Goal: Information Seeking & Learning: Learn about a topic

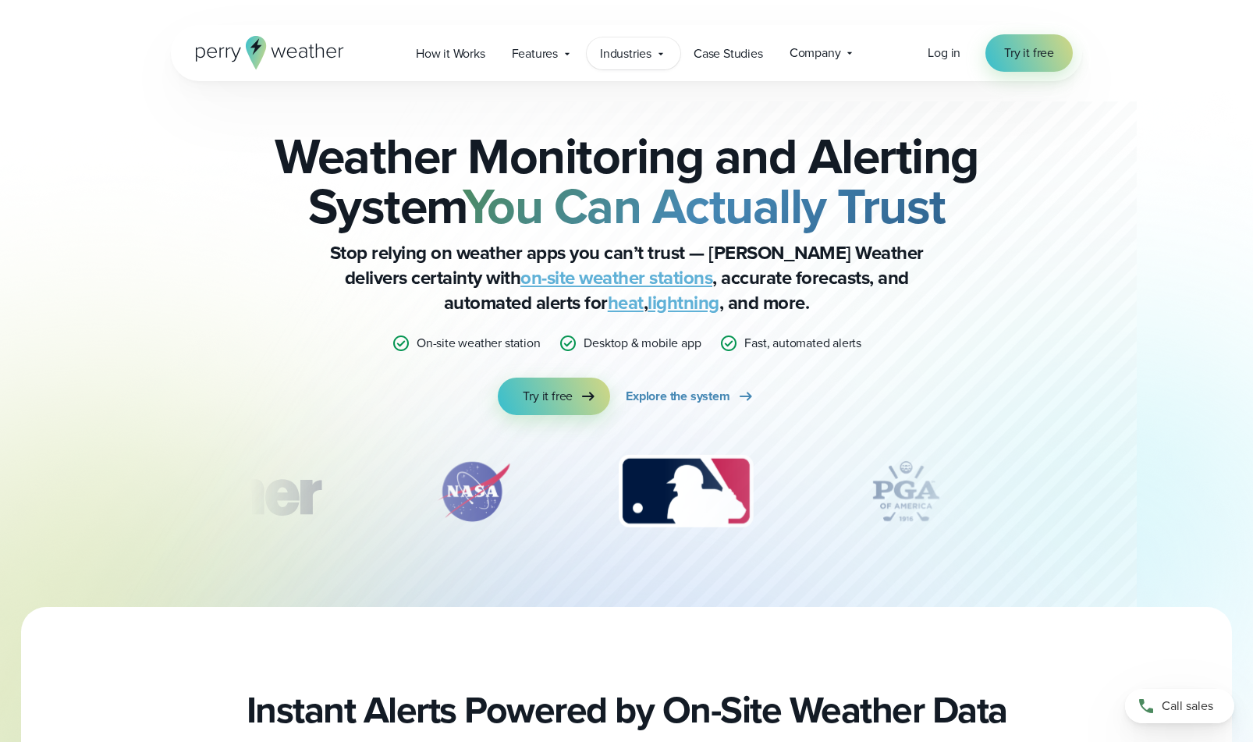
click at [651, 62] on span "Industries" at bounding box center [625, 53] width 51 height 19
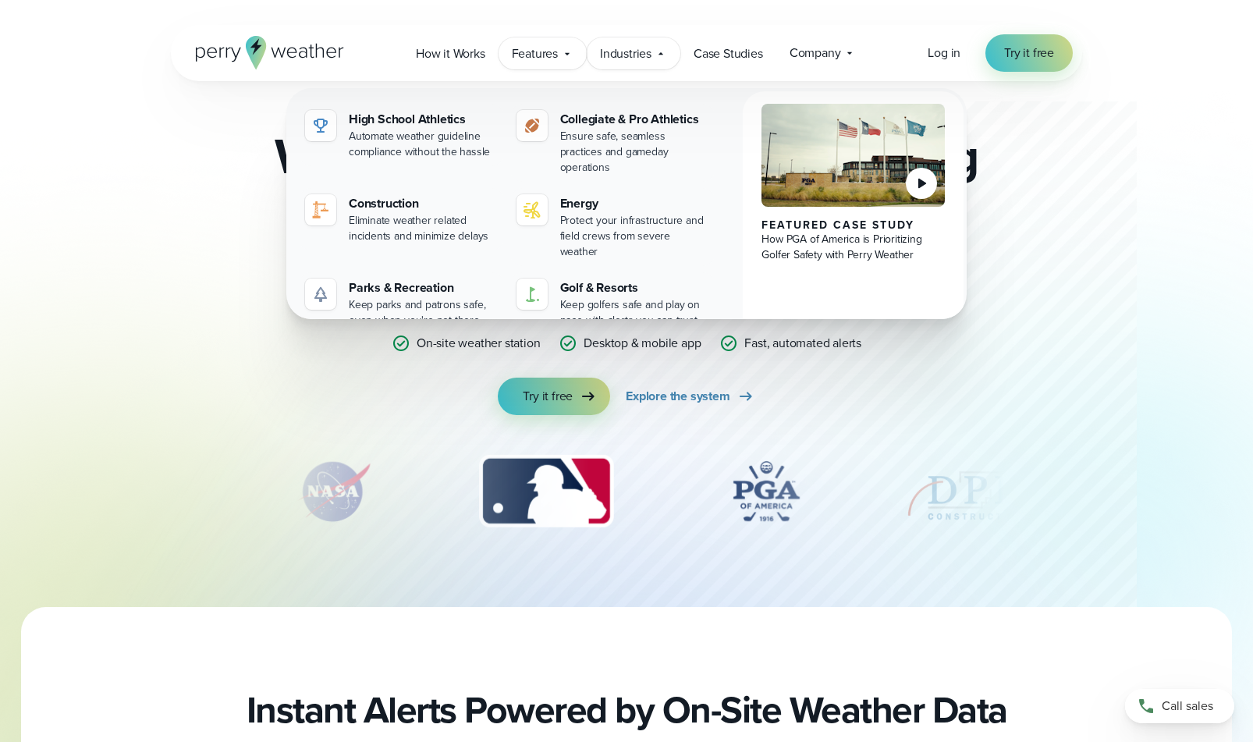
click at [565, 58] on icon at bounding box center [567, 54] width 12 height 12
